Goal: Task Accomplishment & Management: Complete application form

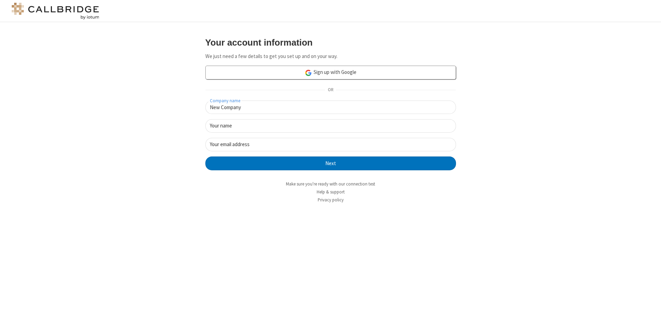
type input "New Company"
type input "New User"
type input "newUser@newUser.freesmackdown.b"
click button "Next" at bounding box center [330, 164] width 251 height 14
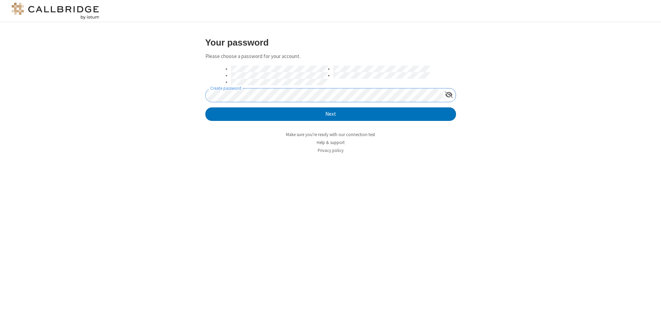
click button "Next" at bounding box center [330, 115] width 251 height 14
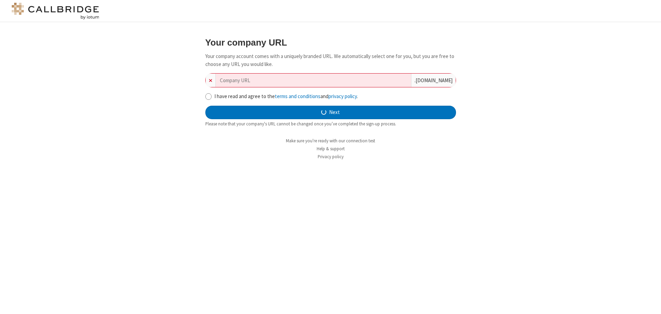
type input "new-company-artificial-intelligence-5360"
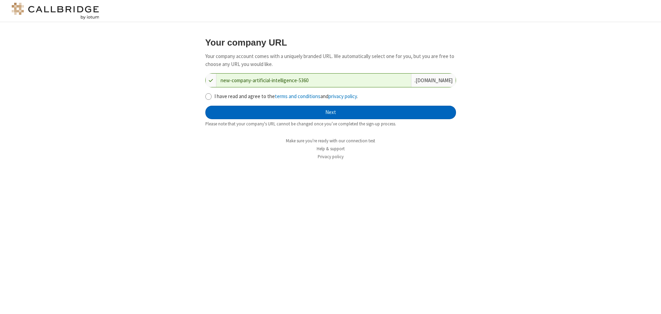
click at [331, 112] on button "Next" at bounding box center [330, 113] width 251 height 14
